Goal: Go to known website: Go to known website

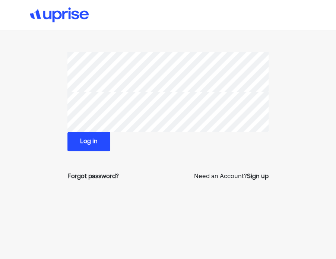
drag, startPoint x: 324, startPoint y: 68, endPoint x: 310, endPoint y: 23, distance: 47.7
click at [310, 23] on div at bounding box center [168, 15] width 336 height 30
